Goal: Navigation & Orientation: Find specific page/section

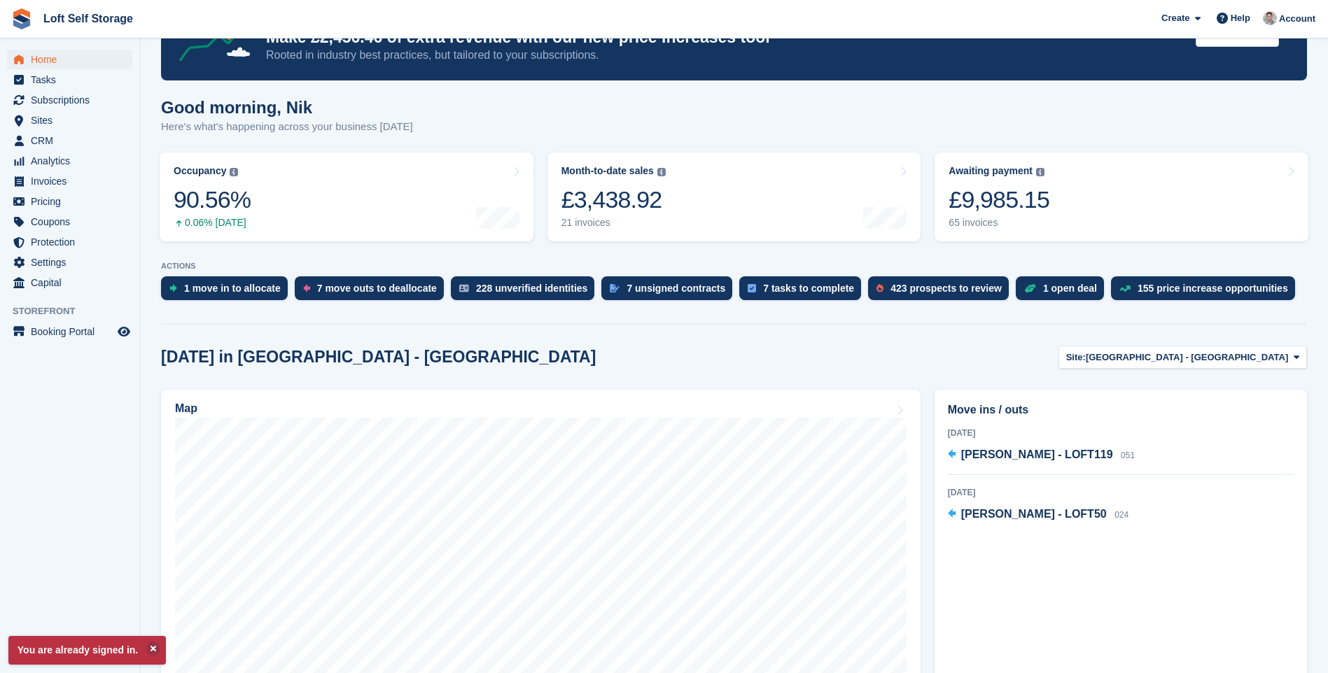
scroll to position [140, 0]
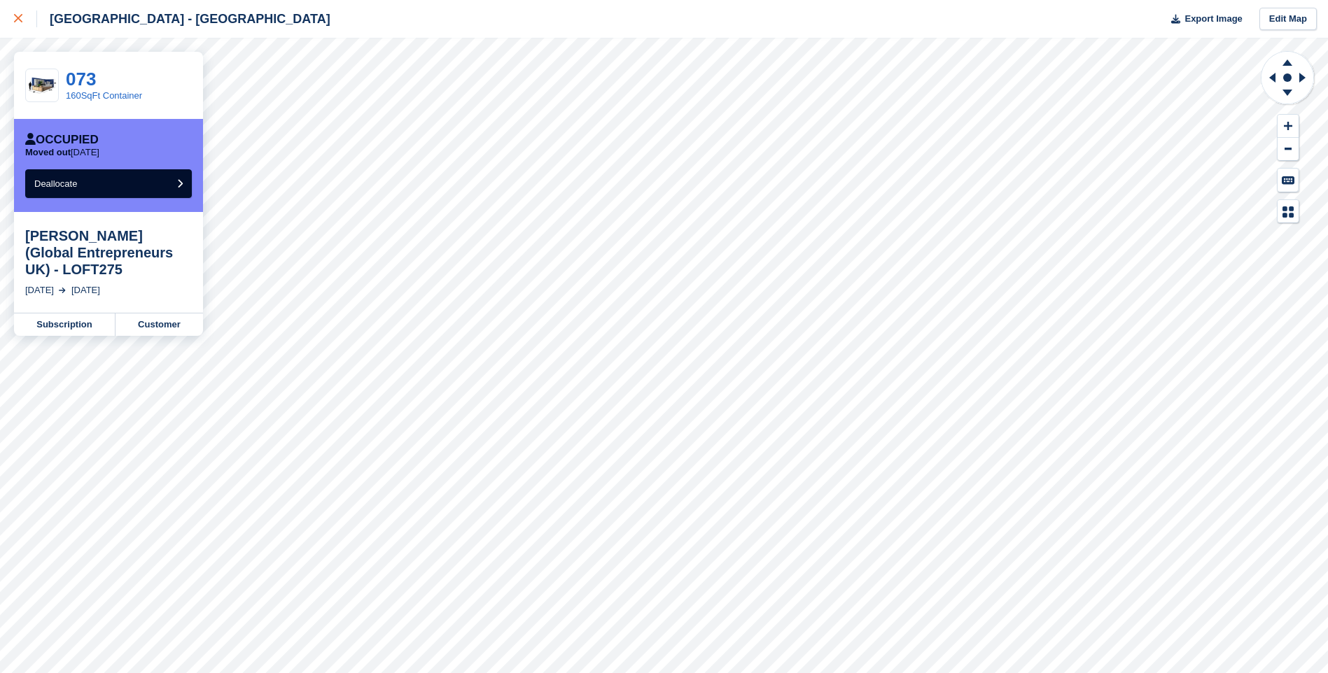
click at [13, 17] on link at bounding box center [18, 19] width 37 height 38
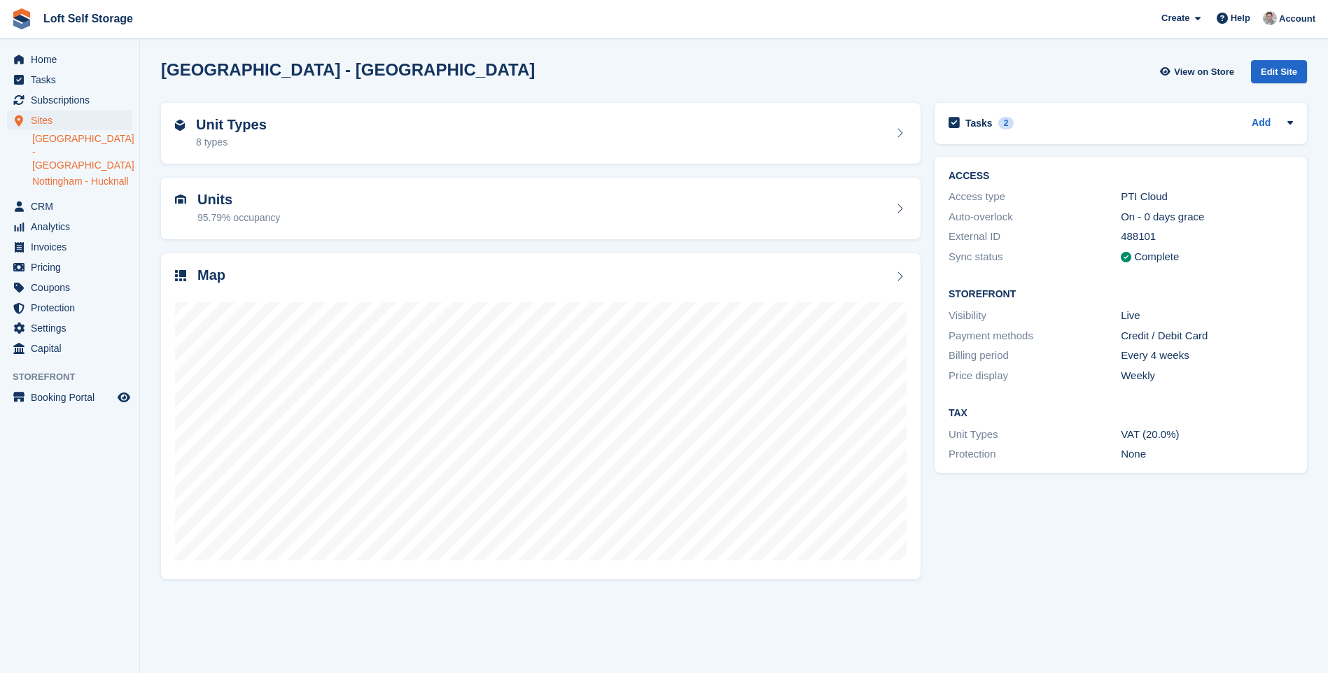
click at [47, 175] on link "Nottingham - Hucknall" at bounding box center [82, 181] width 100 height 13
click at [708, 578] on div "Map" at bounding box center [540, 416] width 759 height 327
